Goal: Task Accomplishment & Management: Complete application form

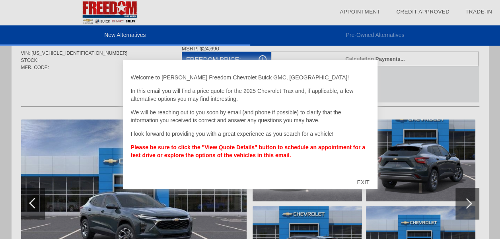
scroll to position [40, 0]
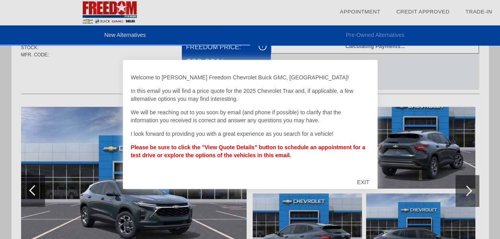
click at [357, 180] on div "EXIT" at bounding box center [363, 183] width 28 height 24
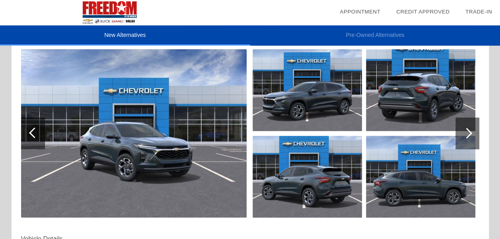
scroll to position [80, 0]
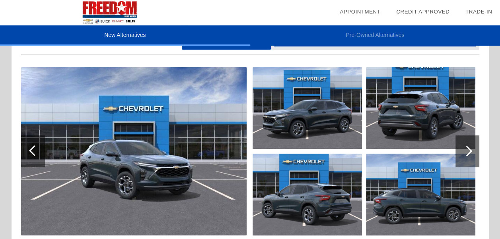
click at [212, 173] on img at bounding box center [133, 151] width 225 height 169
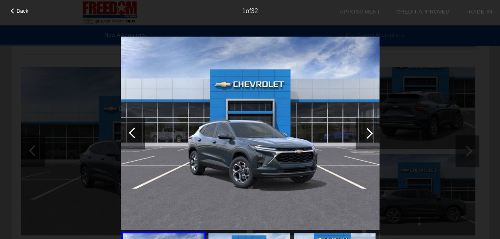
click at [359, 129] on div at bounding box center [367, 134] width 24 height 32
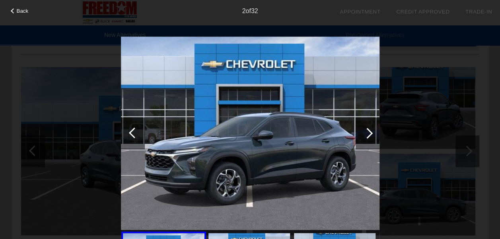
click at [359, 129] on div at bounding box center [367, 134] width 24 height 32
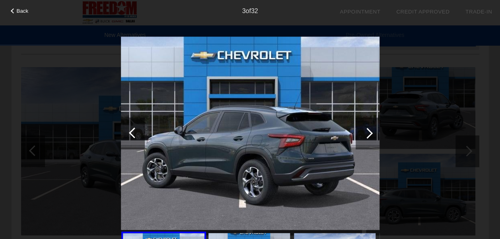
click at [359, 129] on div at bounding box center [367, 134] width 24 height 32
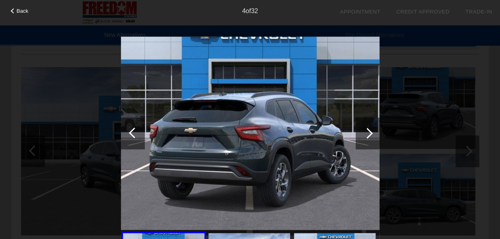
click at [21, 3] on div "4 of 32" at bounding box center [250, 8] width 500 height 16
click at [370, 138] on div at bounding box center [367, 134] width 24 height 32
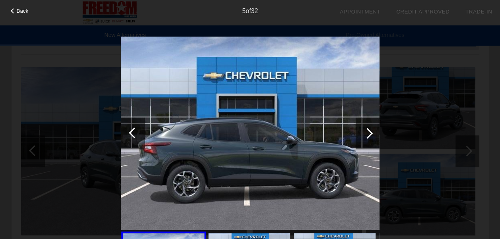
click at [369, 138] on div at bounding box center [367, 134] width 24 height 32
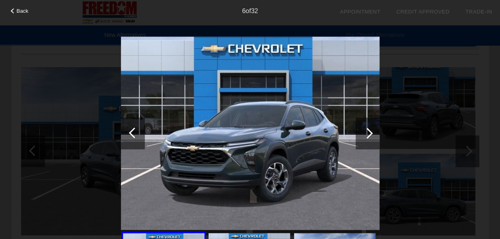
click at [369, 138] on div at bounding box center [367, 134] width 24 height 32
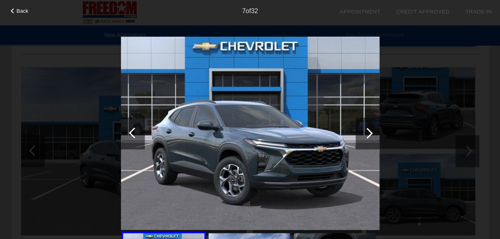
click at [369, 138] on div at bounding box center [367, 134] width 24 height 32
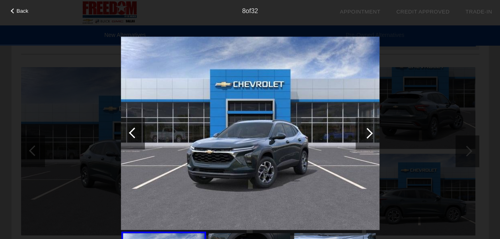
click at [369, 138] on div at bounding box center [367, 134] width 24 height 32
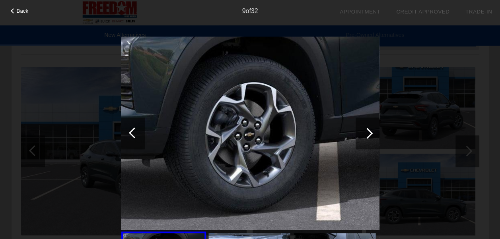
click at [369, 138] on div at bounding box center [367, 134] width 24 height 32
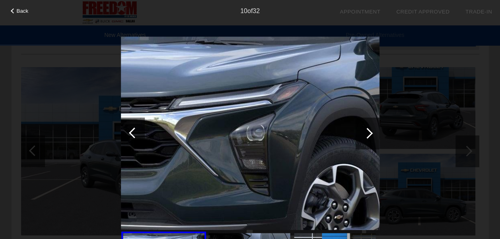
click at [369, 138] on div at bounding box center [367, 134] width 24 height 32
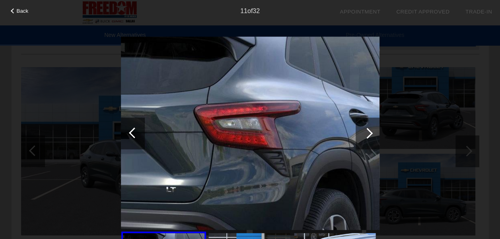
click at [369, 138] on div at bounding box center [367, 134] width 24 height 32
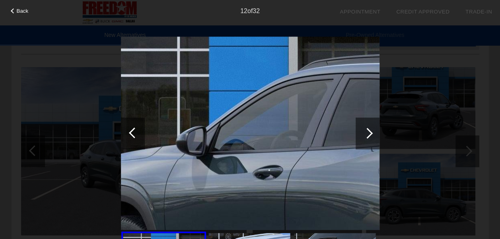
click at [369, 138] on div at bounding box center [367, 134] width 24 height 32
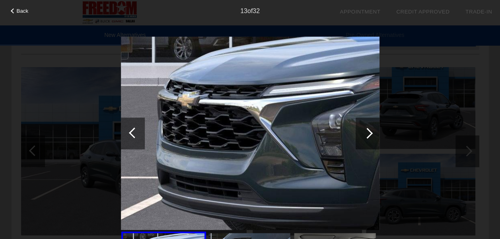
click at [369, 138] on div at bounding box center [367, 134] width 24 height 32
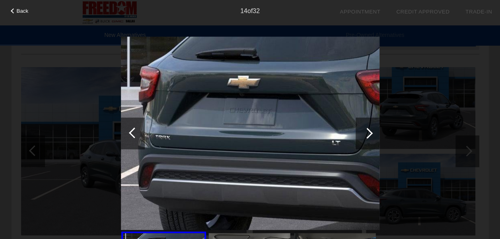
click at [369, 138] on div at bounding box center [367, 134] width 24 height 32
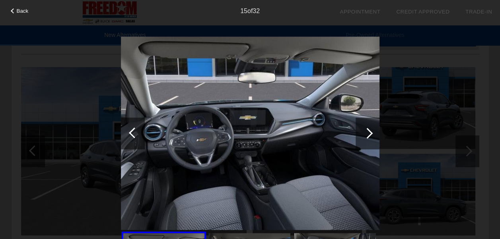
click at [369, 138] on div at bounding box center [367, 134] width 24 height 32
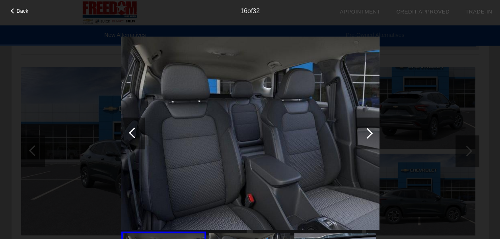
click at [369, 138] on div at bounding box center [367, 134] width 24 height 32
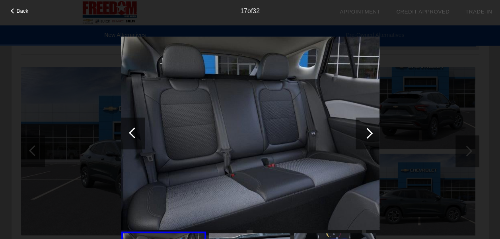
click at [369, 138] on div at bounding box center [367, 134] width 24 height 32
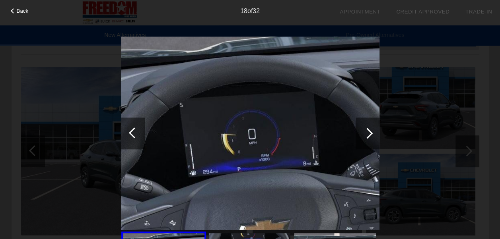
click at [131, 134] on div at bounding box center [134, 133] width 11 height 11
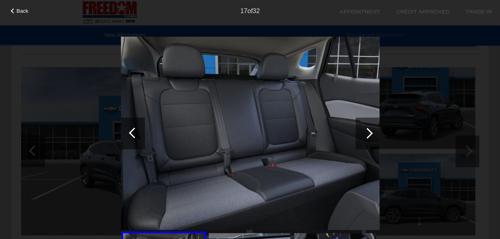
click at [363, 131] on div at bounding box center [367, 133] width 11 height 11
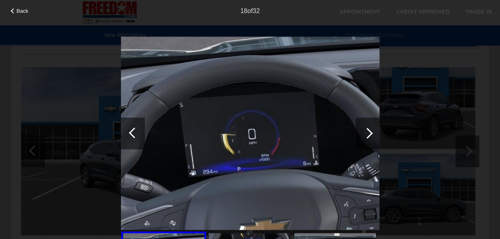
click at [364, 131] on div at bounding box center [367, 133] width 11 height 11
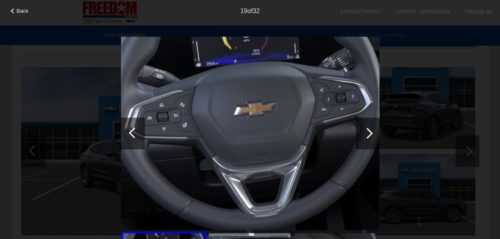
click at [364, 131] on div at bounding box center [367, 133] width 11 height 11
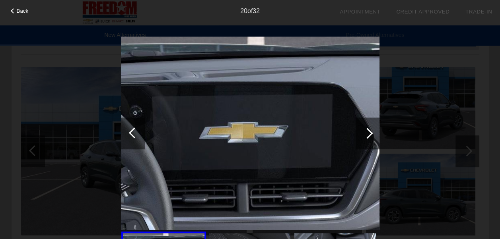
click at [364, 131] on div at bounding box center [367, 133] width 11 height 11
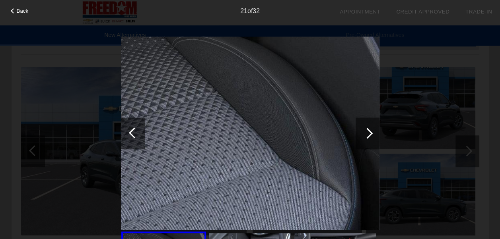
click at [364, 131] on div at bounding box center [367, 133] width 11 height 11
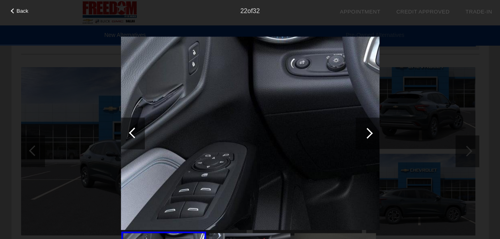
click at [364, 131] on div at bounding box center [367, 133] width 11 height 11
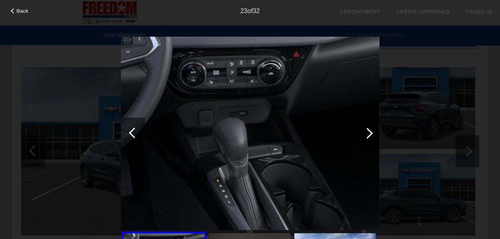
click at [364, 131] on div at bounding box center [367, 133] width 11 height 11
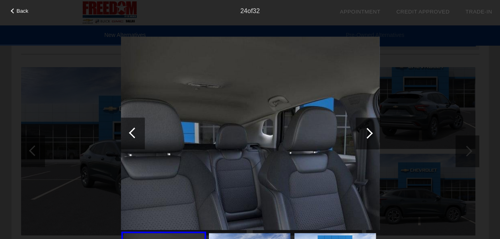
click at [18, 11] on span "Back" at bounding box center [23, 11] width 12 height 6
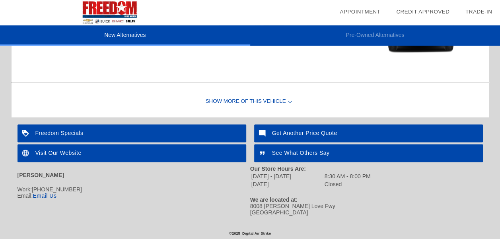
scroll to position [741, 0]
